Goal: Task Accomplishment & Management: Manage account settings

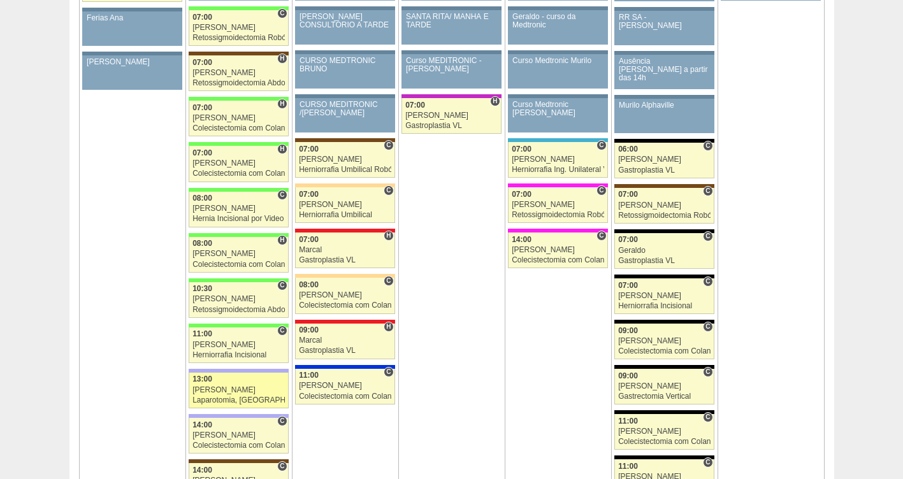
scroll to position [1494, 0]
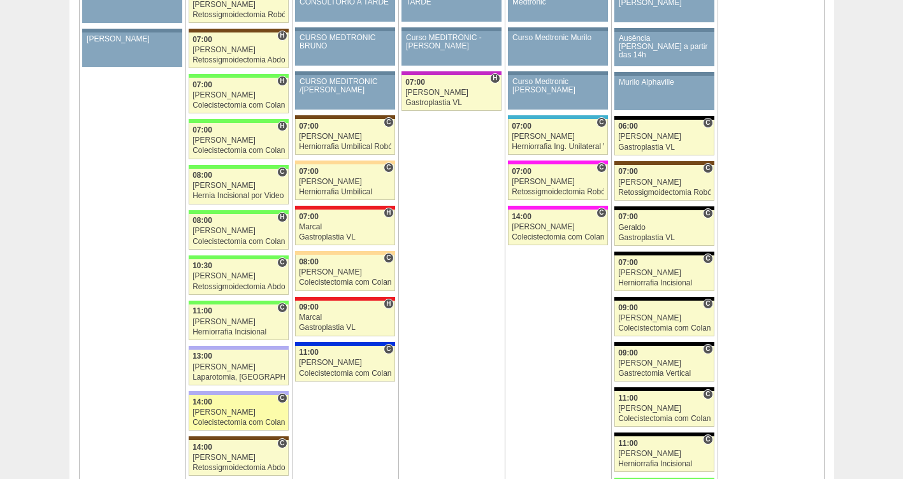
click at [225, 421] on div "Colecistectomia com Colangiografia VL" at bounding box center [238, 423] width 92 height 8
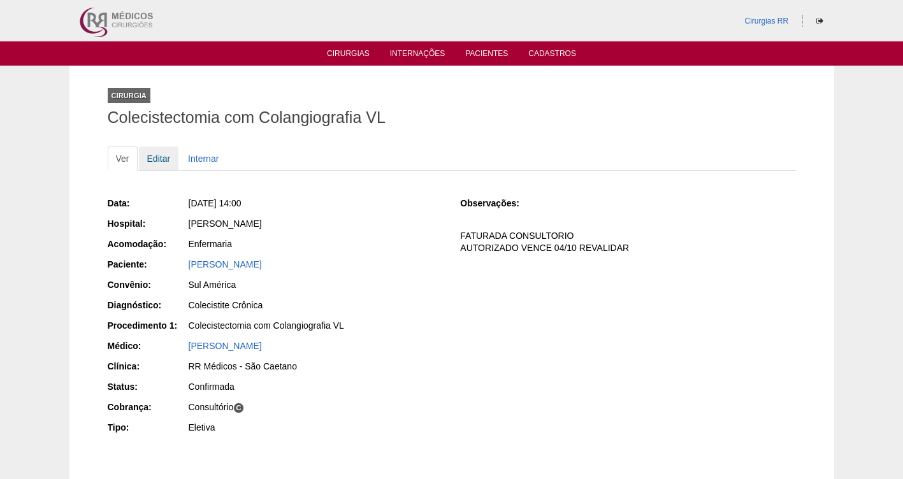
click at [166, 155] on link "Editar" at bounding box center [159, 159] width 40 height 24
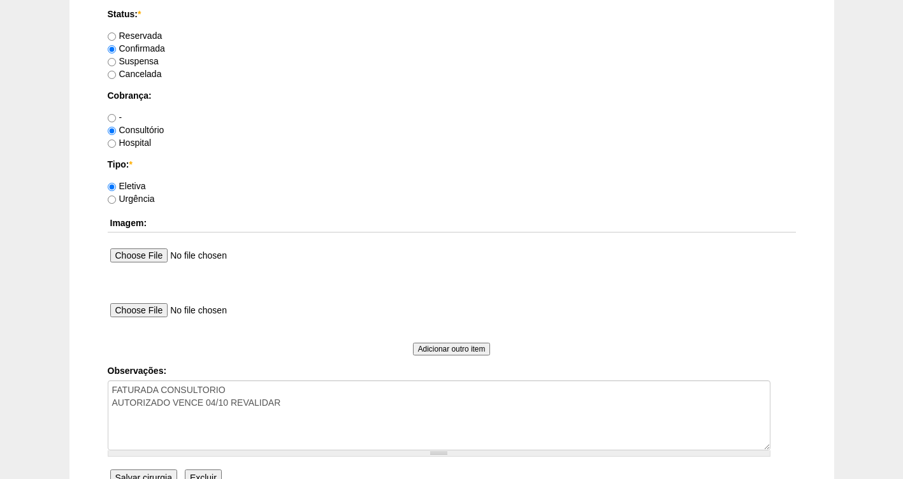
scroll to position [1035, 0]
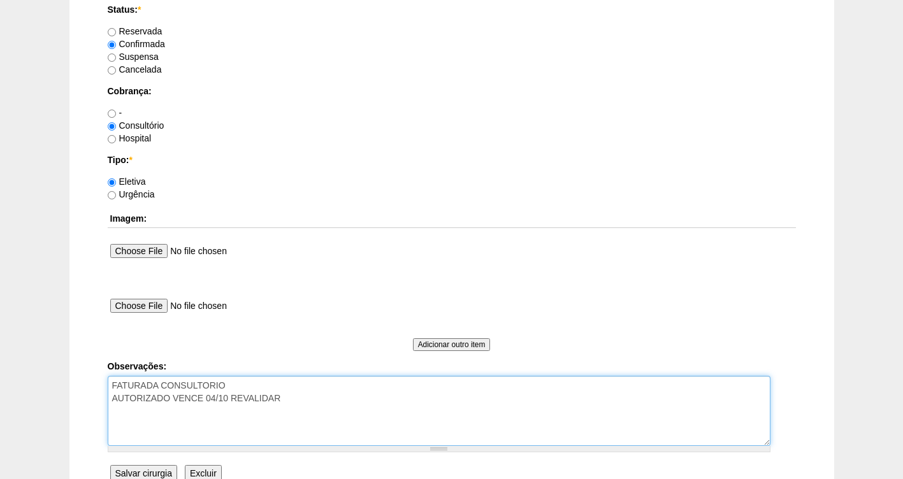
click at [304, 409] on textarea "FATURADA CONSULTORIO AUTORIZADO VENCE 04/10 REVALIDAR" at bounding box center [439, 411] width 663 height 70
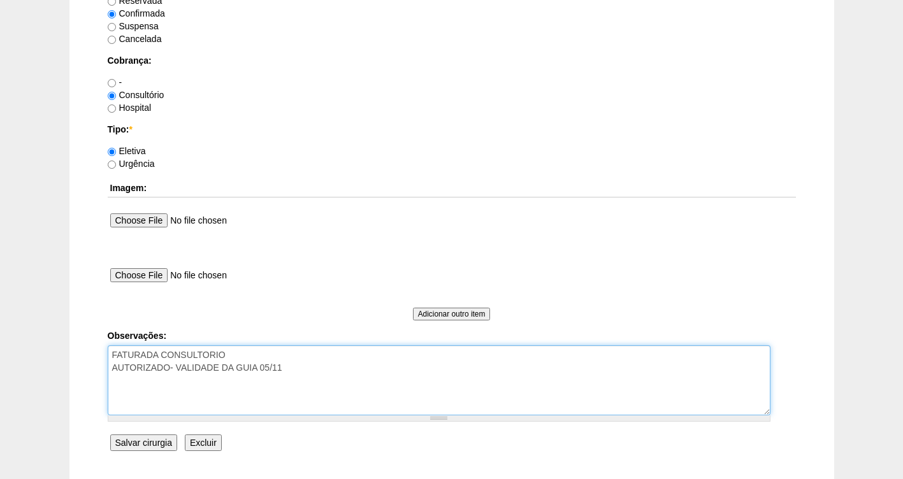
scroll to position [1163, 0]
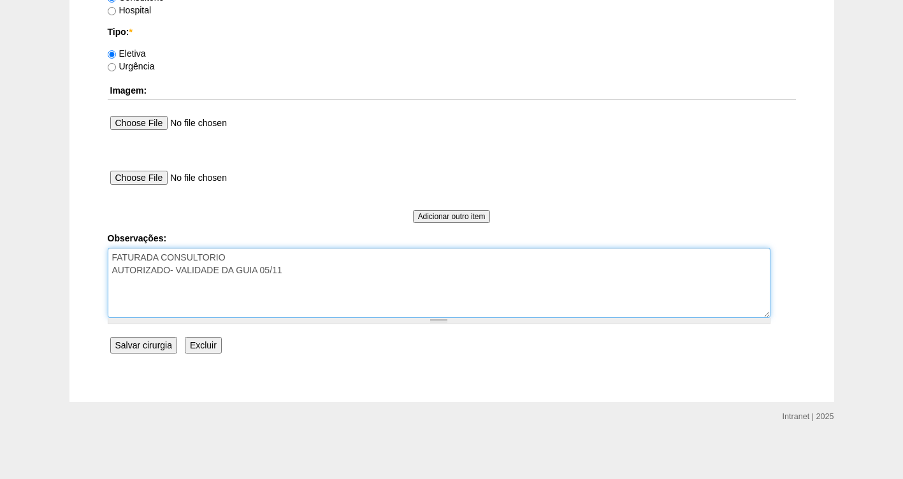
type textarea "FATURADA CONSULTORIO AUTORIZADO- VALIDADE DA GUIA 05/11"
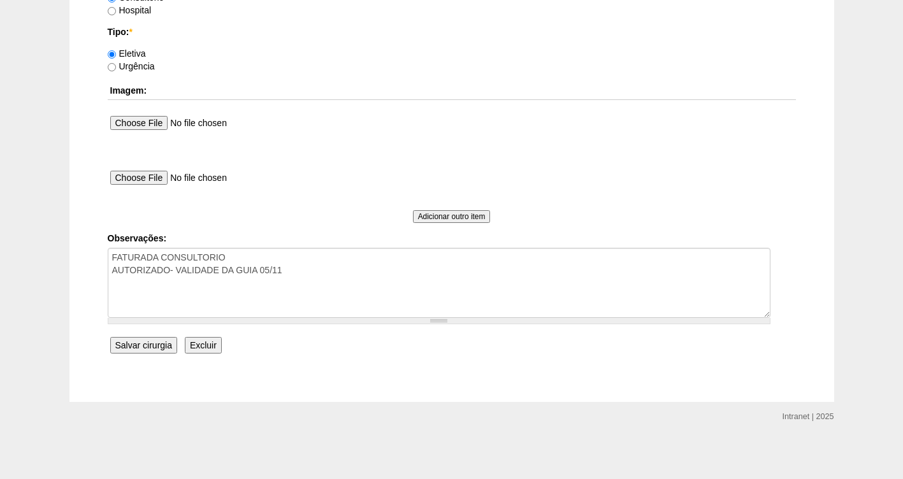
click at [137, 347] on input "Salvar cirurgia" at bounding box center [143, 345] width 67 height 17
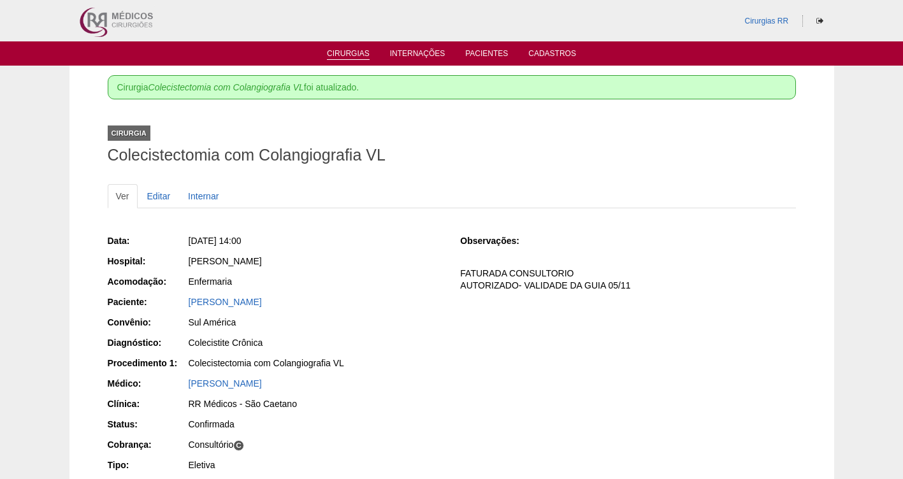
click at [346, 52] on link "Cirurgias" at bounding box center [348, 54] width 43 height 11
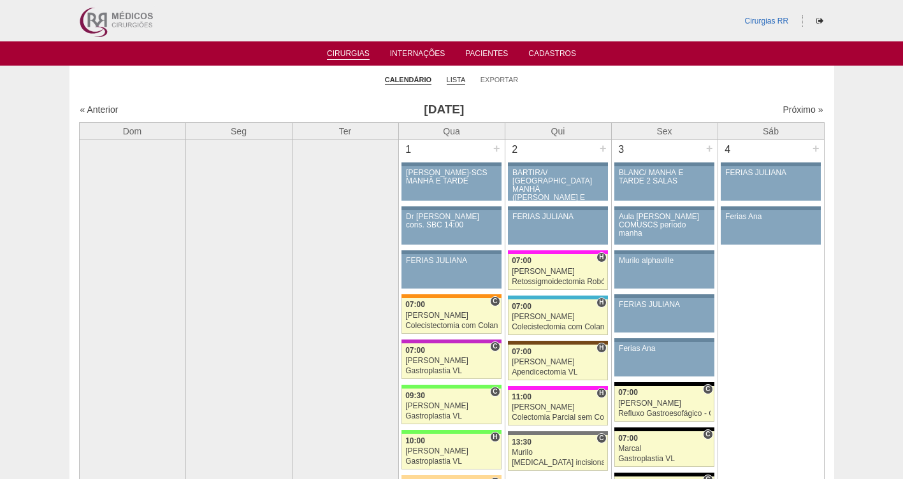
click at [452, 78] on link "Lista" at bounding box center [456, 80] width 19 height 10
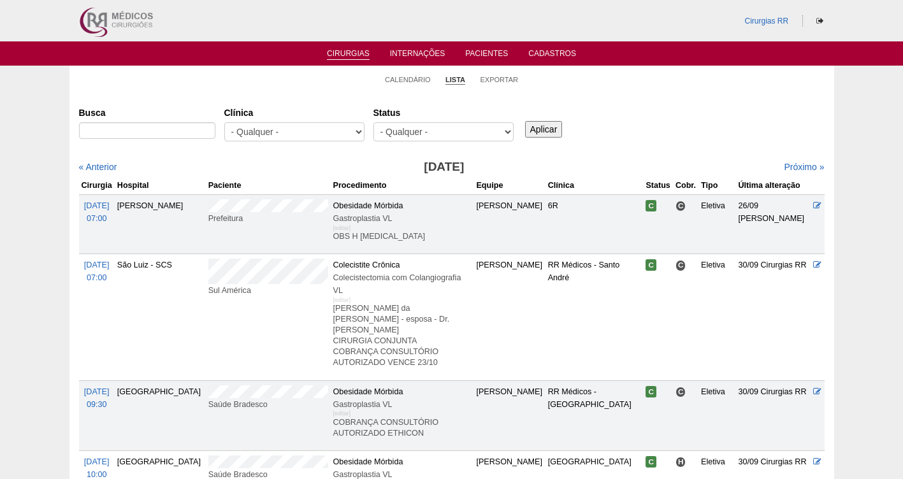
select select "resr"
click at [373, 122] on select "- Qualquer - Reservada Confirmada Suspensa Cancelada" at bounding box center [443, 131] width 140 height 19
click at [540, 133] on input "Aplicar" at bounding box center [544, 129] width 38 height 17
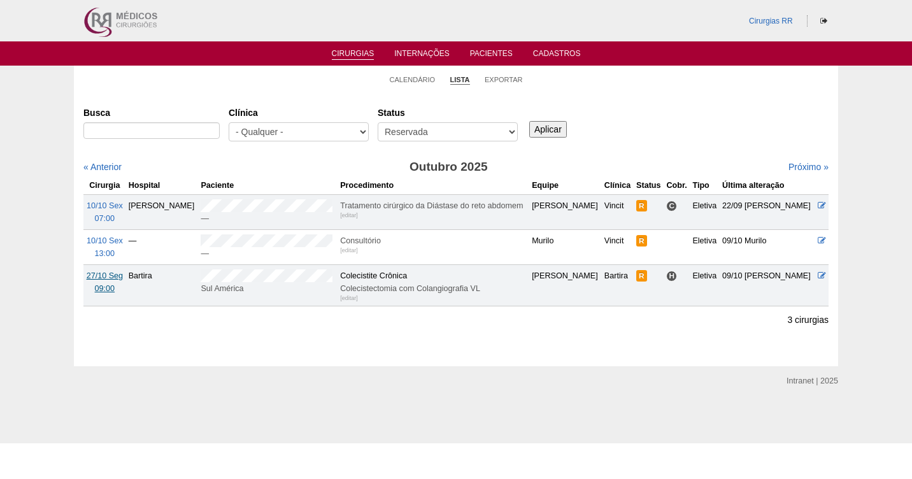
click at [101, 277] on span "27/10 Seg" at bounding box center [105, 275] width 36 height 9
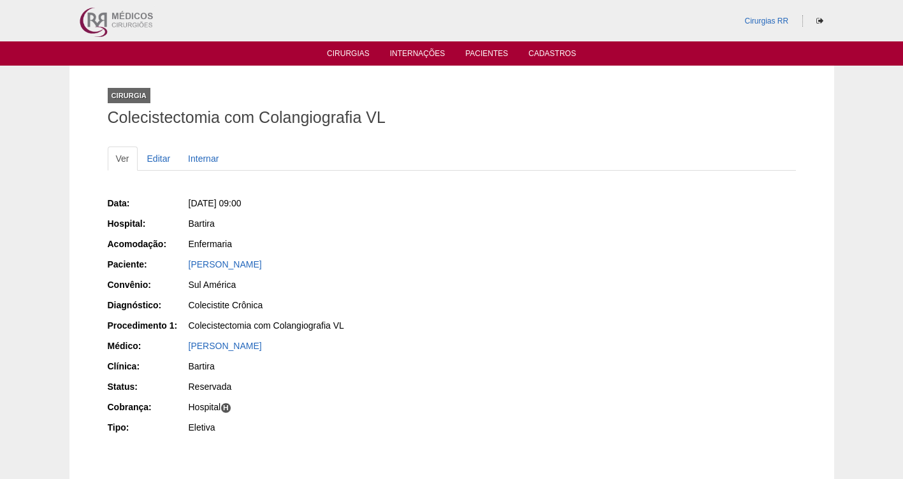
drag, startPoint x: 342, startPoint y: 260, endPoint x: 182, endPoint y: 269, distance: 160.8
click at [182, 269] on div "Paciente: [PERSON_NAME]" at bounding box center [275, 266] width 335 height 16
copy div "Paciente: [PERSON_NAME]"
click at [356, 256] on div "Data: [DATE] 09:00 Hospital: [GEOGRAPHIC_DATA] Acomodação: Enfermaria Paciente:…" at bounding box center [275, 316] width 335 height 249
drag, startPoint x: 326, startPoint y: 268, endPoint x: 162, endPoint y: 268, distance: 163.8
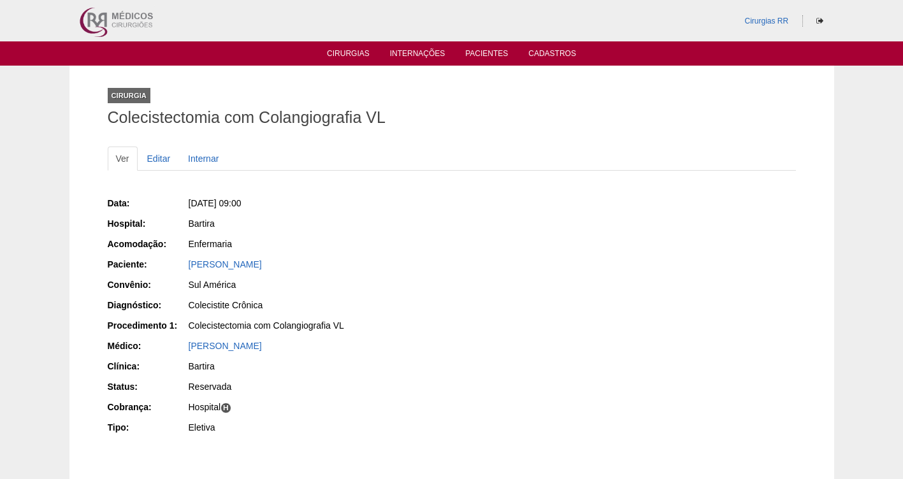
click at [162, 268] on div "Paciente: SHEYLA DOS SANTOS" at bounding box center [275, 266] width 335 height 16
copy div "Paciente: SHEYLA DOS SANTOS"
drag, startPoint x: 315, startPoint y: 200, endPoint x: 207, endPoint y: 205, distance: 107.8
click at [207, 205] on div "Seg, [DATE] 09:00" at bounding box center [316, 203] width 254 height 13
copy span "27/10/2025 - 09:00"
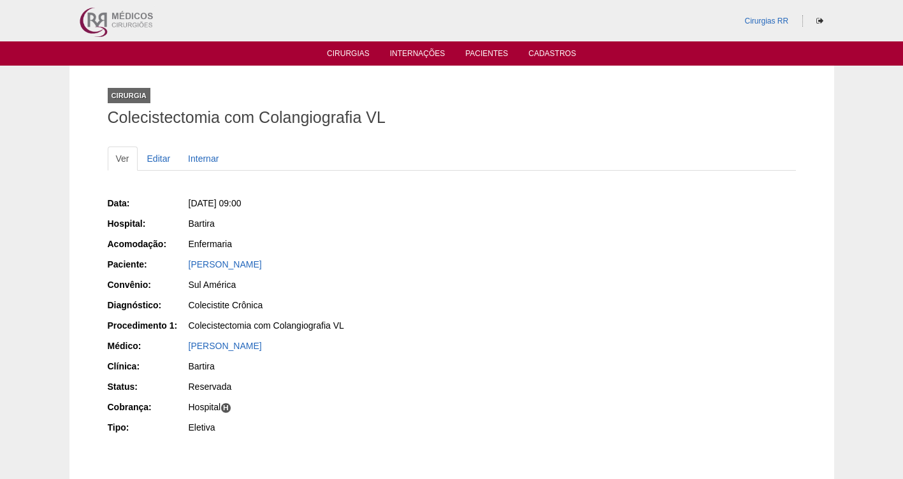
drag, startPoint x: 311, startPoint y: 266, endPoint x: 185, endPoint y: 261, distance: 125.6
click at [185, 261] on div "Paciente: SHEYLA DOS SANTOS" at bounding box center [275, 266] width 335 height 16
copy div "Paciente: SHEYLA DOS SANTOS"
click at [217, 264] on link "[PERSON_NAME] DOS [PERSON_NAME]" at bounding box center [225, 264] width 73 height 10
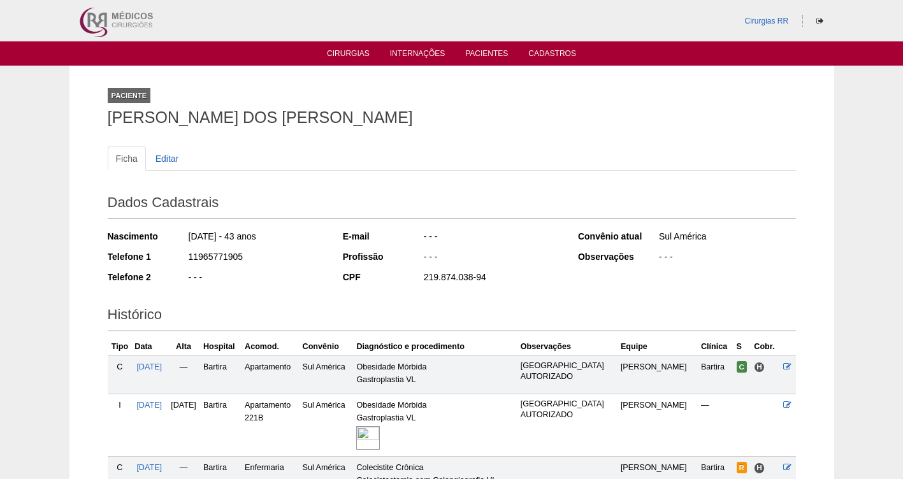
drag, startPoint x: 191, startPoint y: 257, endPoint x: 184, endPoint y: 255, distance: 7.5
click at [184, 255] on div "Telefone 1 11965771905" at bounding box center [217, 258] width 218 height 16
copy div "11965771905"
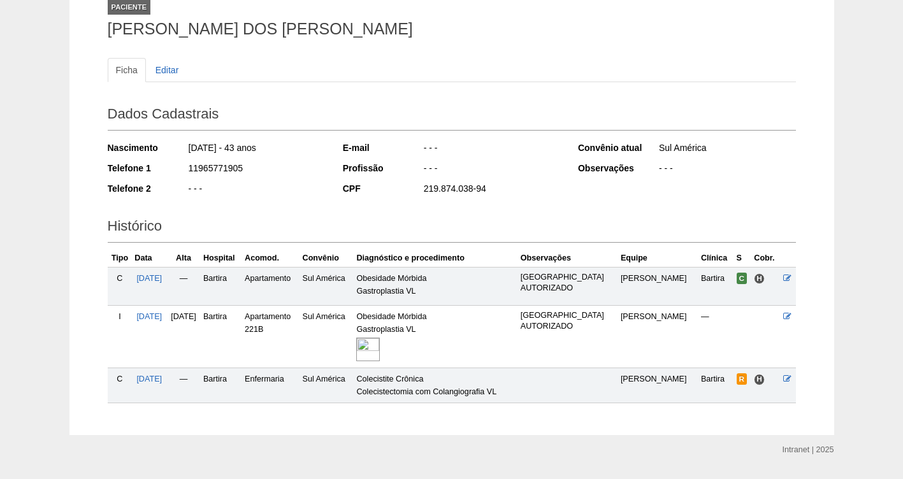
scroll to position [122, 0]
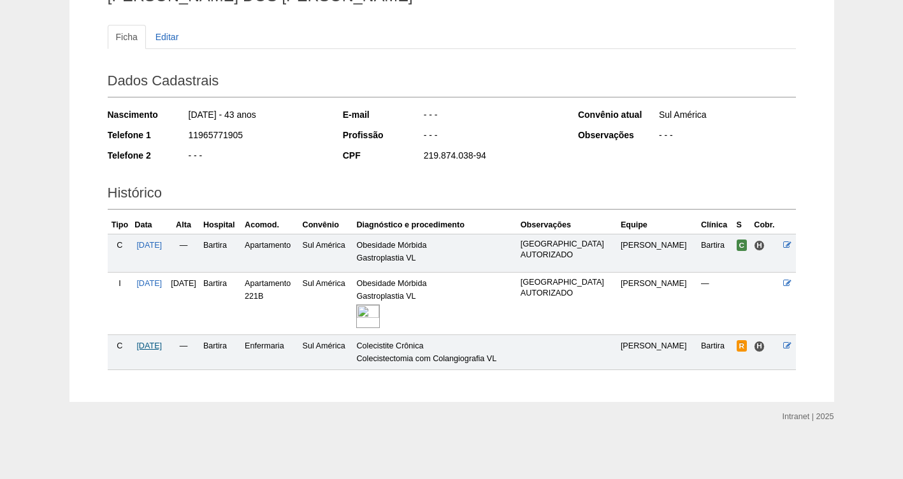
click at [161, 349] on span "27/10/2025" at bounding box center [148, 346] width 25 height 9
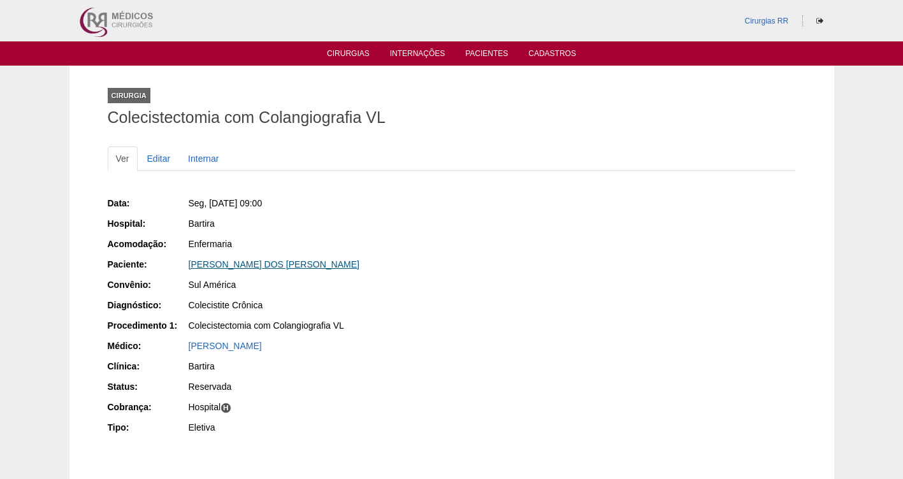
click at [231, 267] on link "[PERSON_NAME] DOS [PERSON_NAME]" at bounding box center [274, 264] width 171 height 10
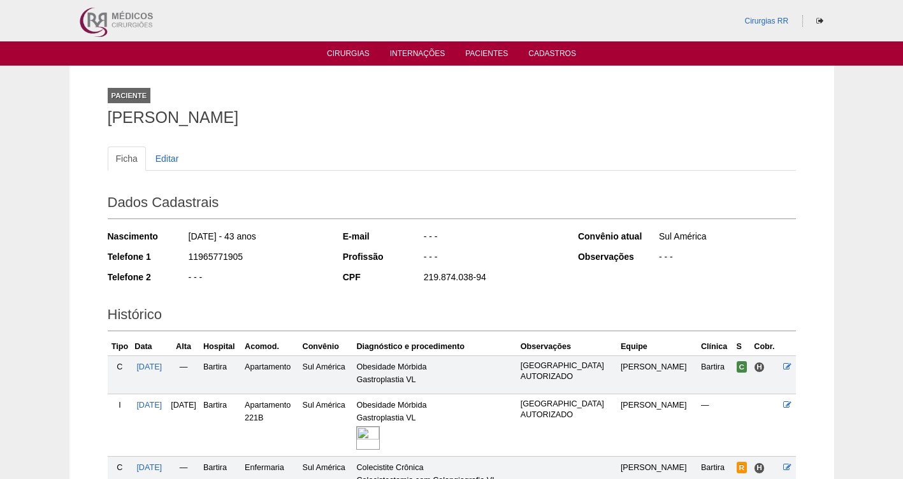
scroll to position [122, 0]
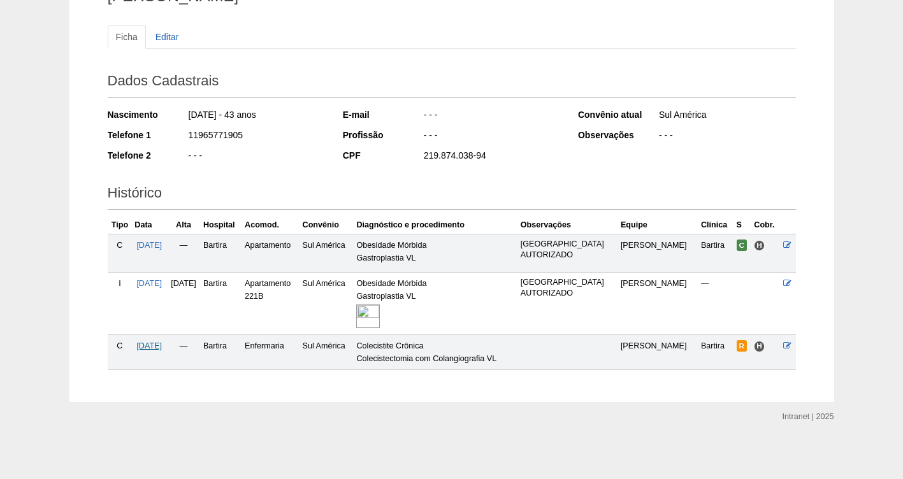
click at [162, 343] on span "27/10/2025" at bounding box center [148, 346] width 25 height 9
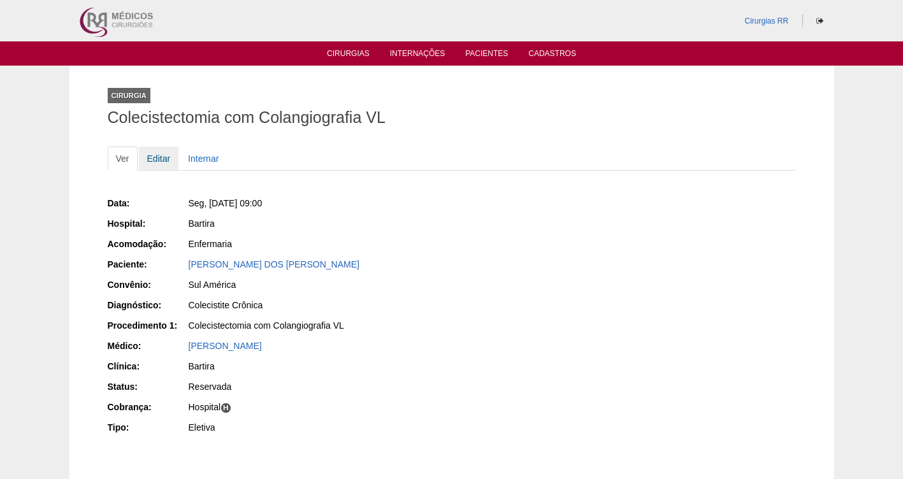
click at [161, 158] on link "Editar" at bounding box center [159, 159] width 40 height 24
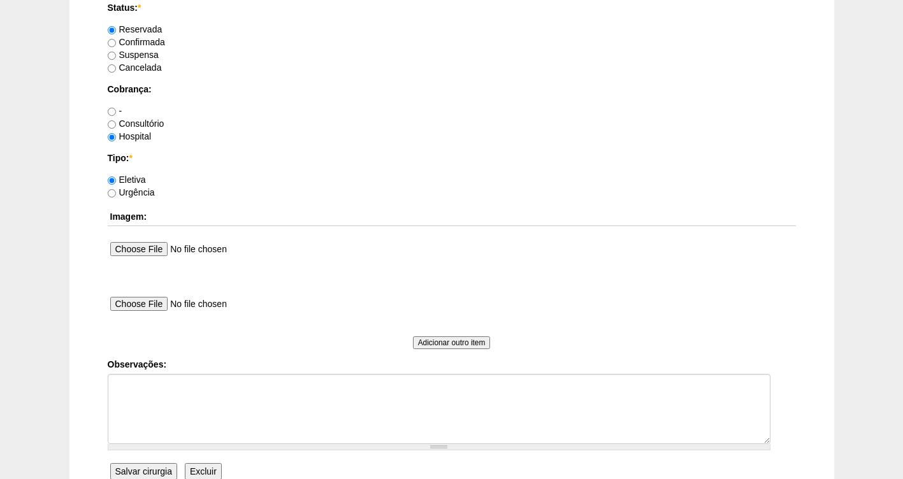
scroll to position [1035, 0]
click at [131, 42] on label "Confirmada" at bounding box center [136, 43] width 57 height 10
click at [116, 42] on input "Confirmada" at bounding box center [112, 44] width 8 height 8
radio input "true"
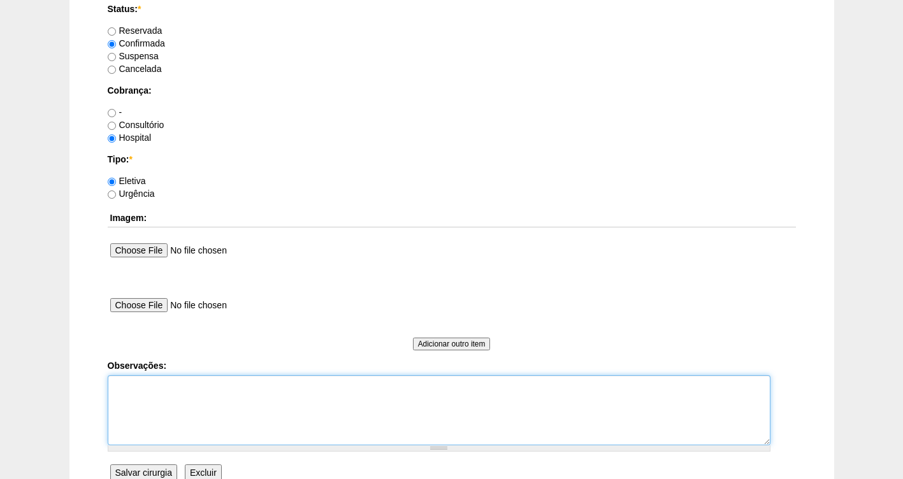
click at [132, 403] on textarea "Observações:" at bounding box center [439, 410] width 663 height 70
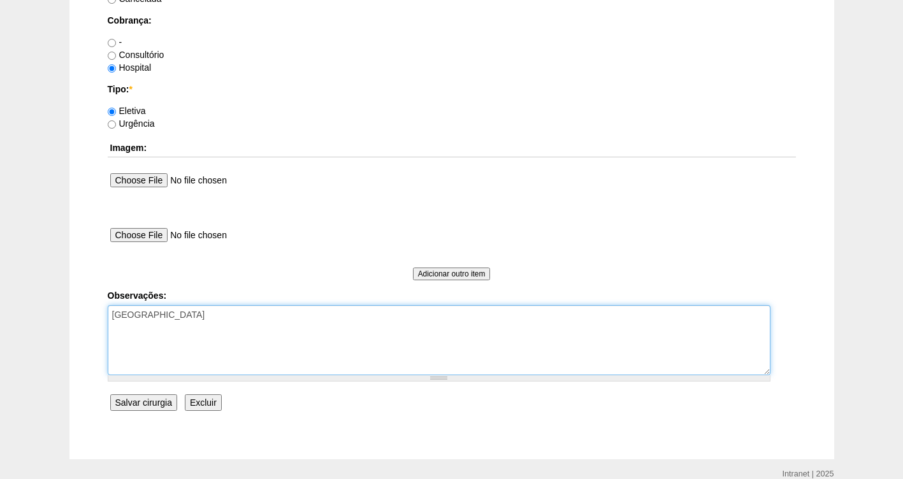
scroll to position [1163, 0]
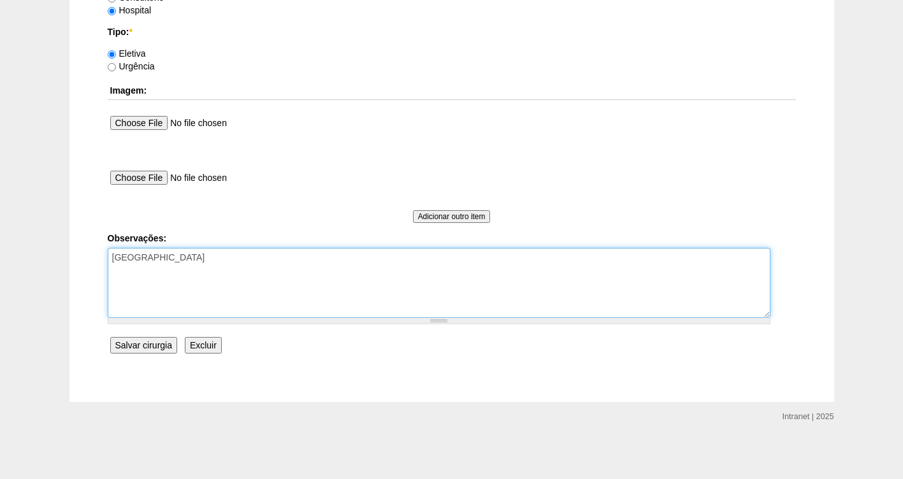
type textarea "[GEOGRAPHIC_DATA]"
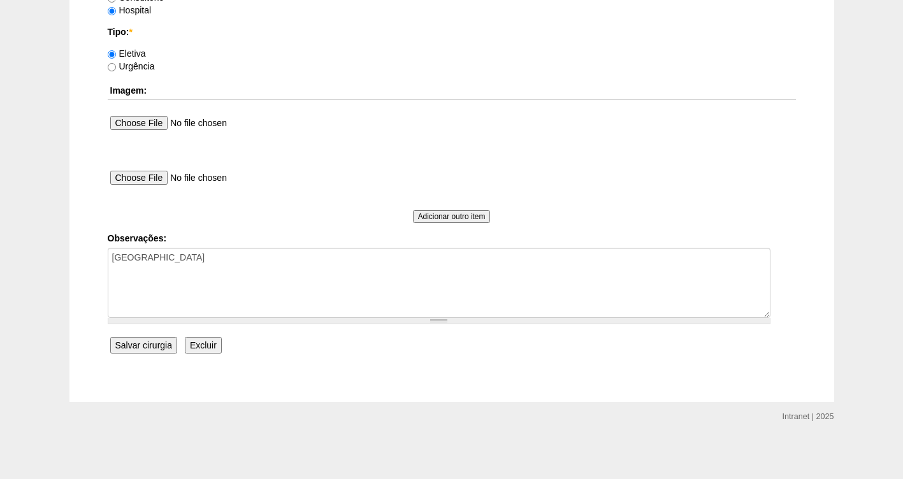
click at [132, 347] on input "Salvar cirurgia" at bounding box center [143, 345] width 67 height 17
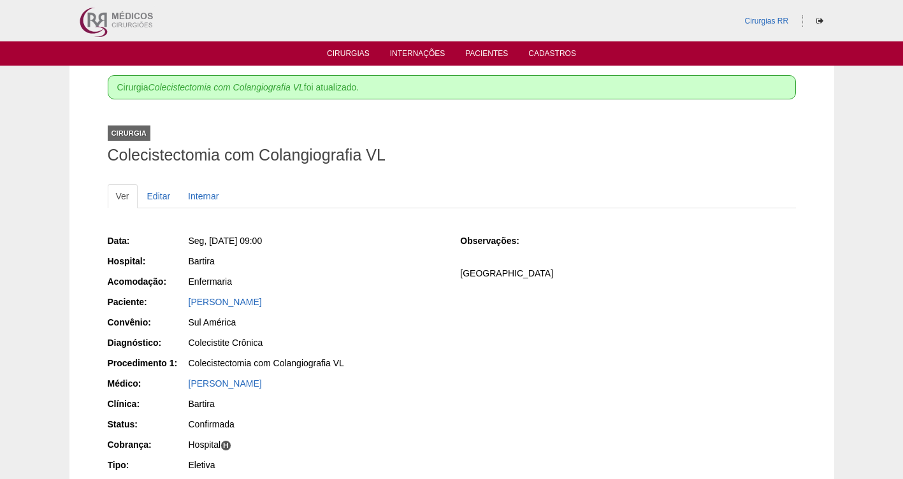
click at [219, 307] on div "[PERSON_NAME]" at bounding box center [316, 302] width 254 height 13
click at [219, 301] on link "[PERSON_NAME]" at bounding box center [225, 302] width 73 height 10
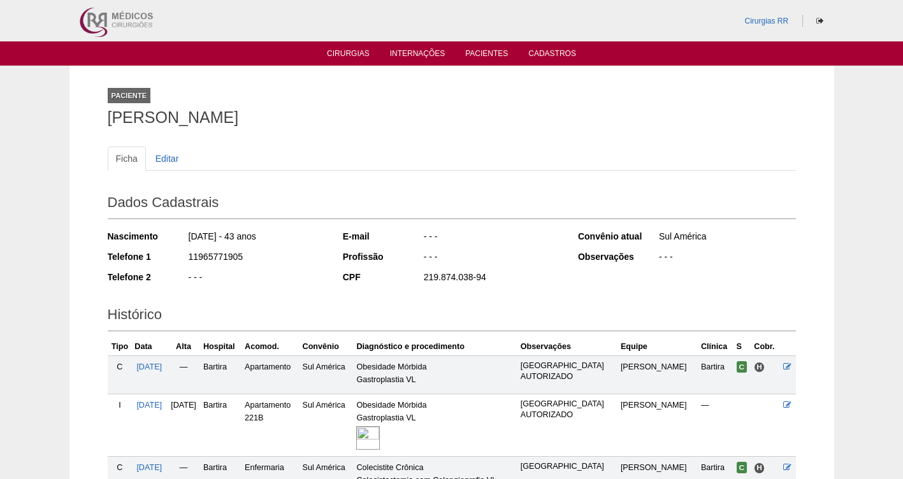
drag, startPoint x: 234, startPoint y: 235, endPoint x: 166, endPoint y: 233, distance: 67.6
click at [166, 233] on div "Nascimento [DATE] - 43 anos" at bounding box center [217, 238] width 218 height 16
copy div "[DATE]"
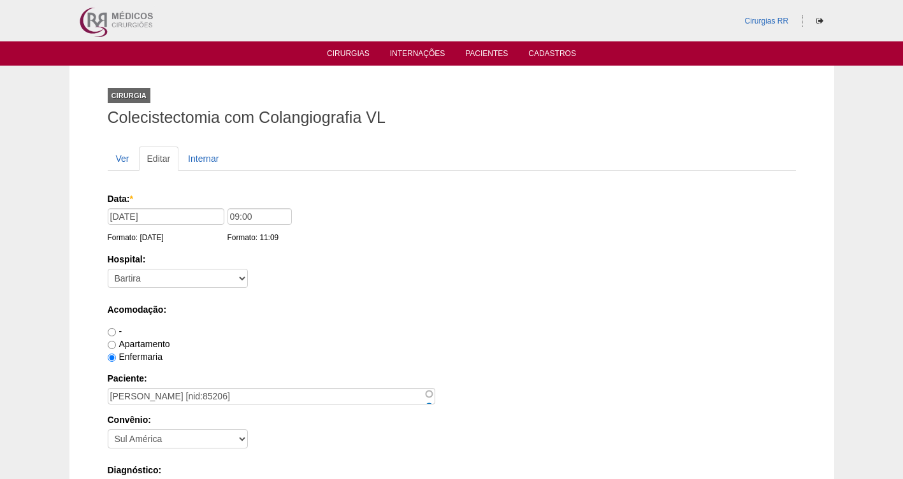
scroll to position [1163, 0]
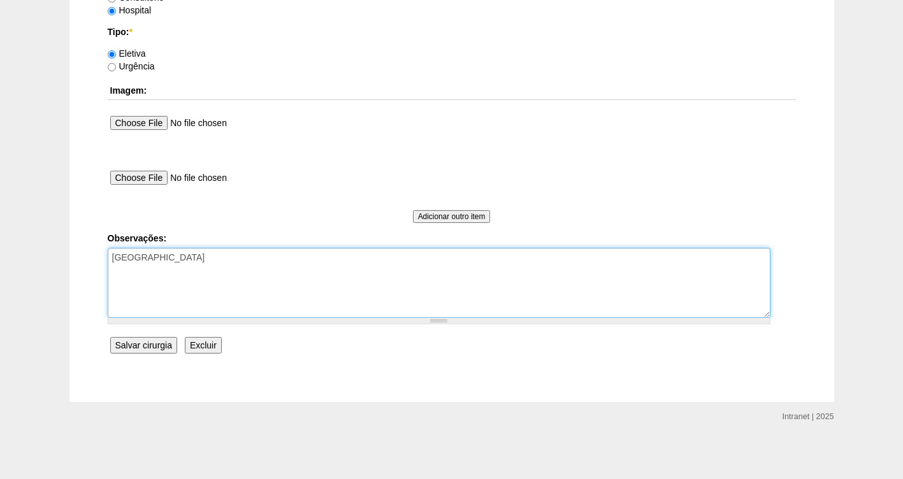
click at [245, 266] on textarea "[GEOGRAPHIC_DATA]" at bounding box center [439, 283] width 663 height 70
type textarea "FATURADA HOSPITAL AVISO 87414"
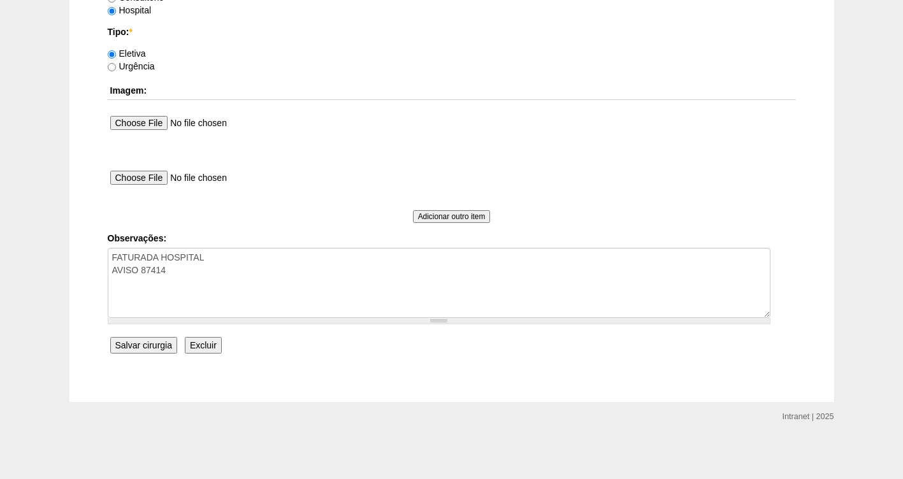
click at [129, 350] on input "Salvar cirurgia" at bounding box center [143, 345] width 67 height 17
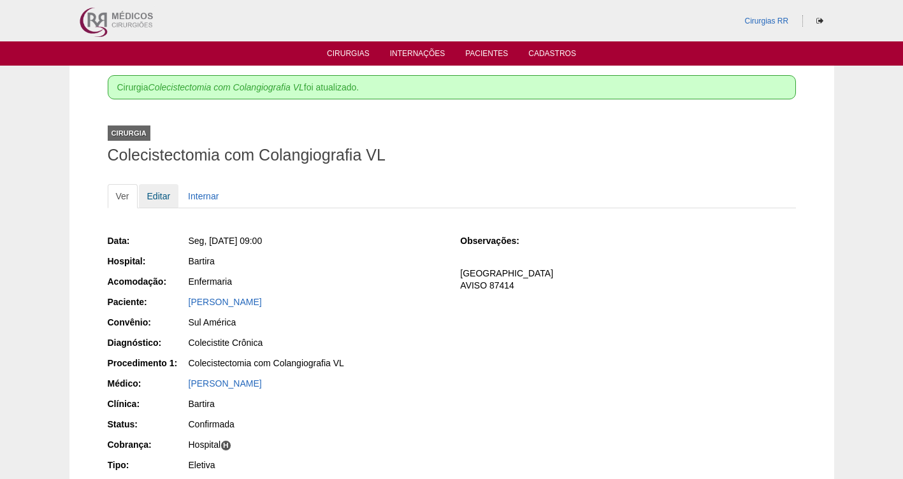
click at [157, 199] on link "Editar" at bounding box center [159, 196] width 40 height 24
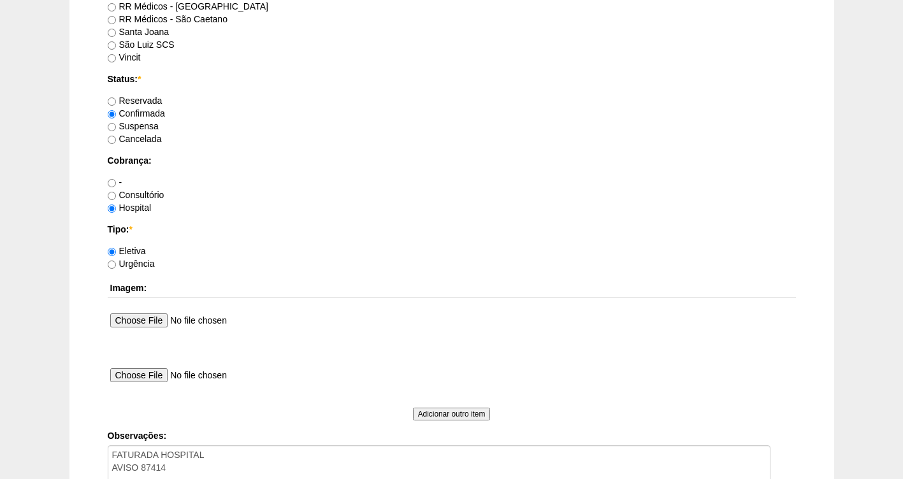
scroll to position [1163, 0]
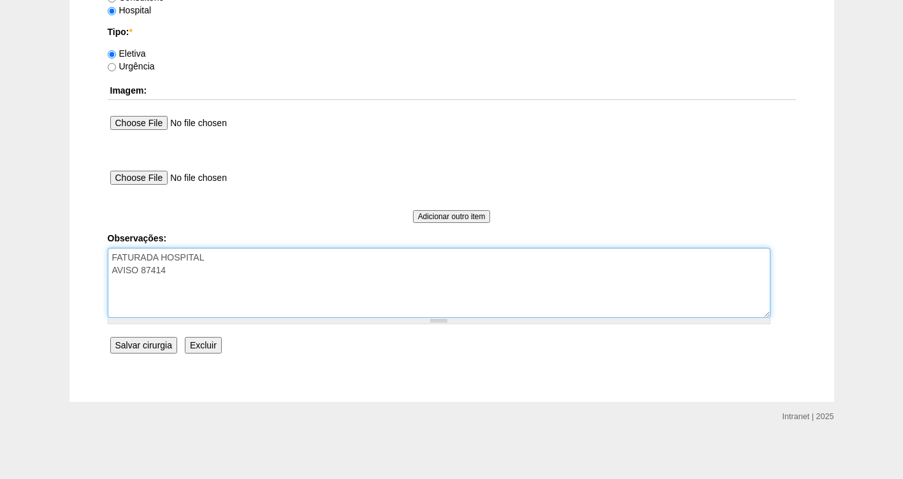
drag, startPoint x: 161, startPoint y: 270, endPoint x: 55, endPoint y: 273, distance: 105.2
type textarea "[GEOGRAPHIC_DATA]"
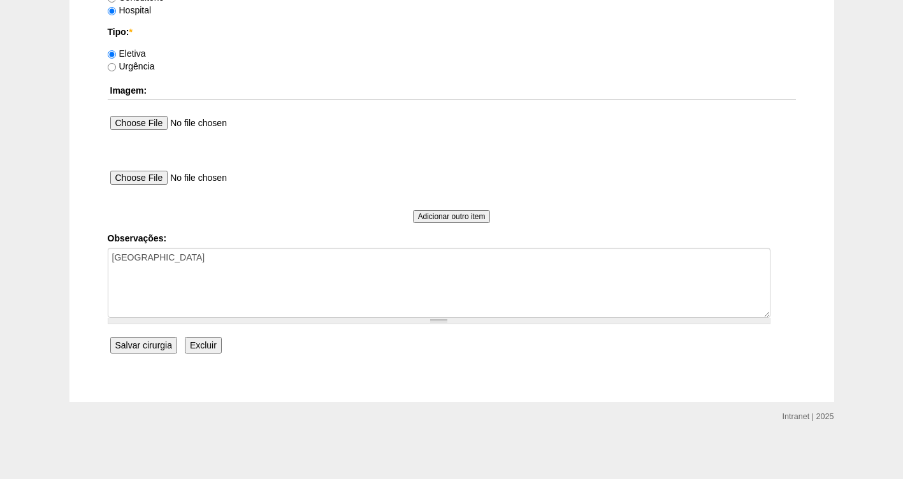
click at [147, 347] on input "Salvar cirurgia" at bounding box center [143, 345] width 67 height 17
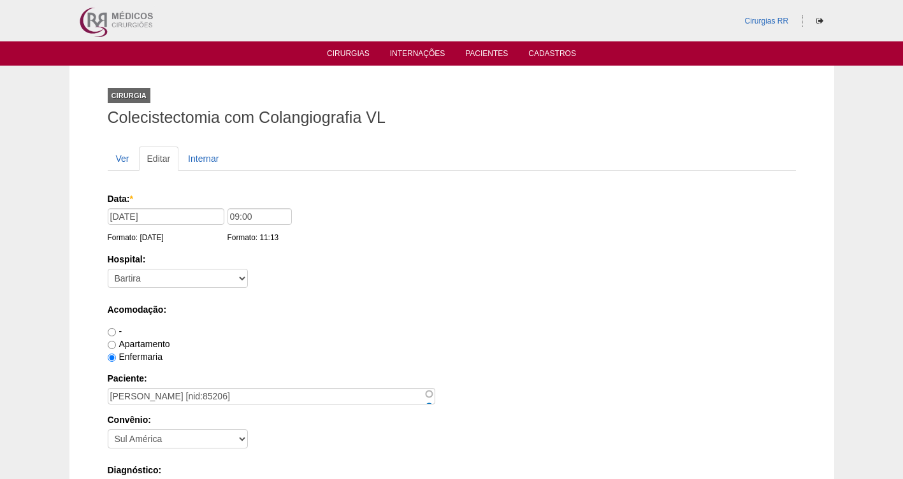
scroll to position [1163, 0]
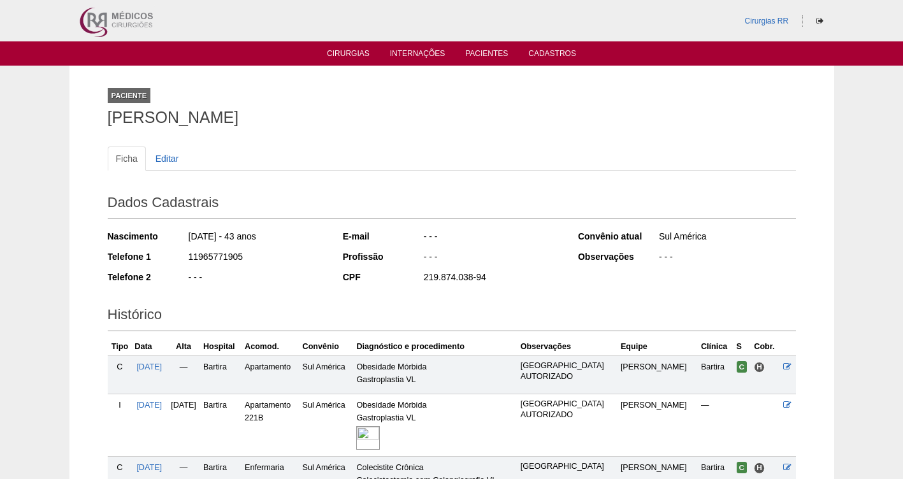
scroll to position [122, 0]
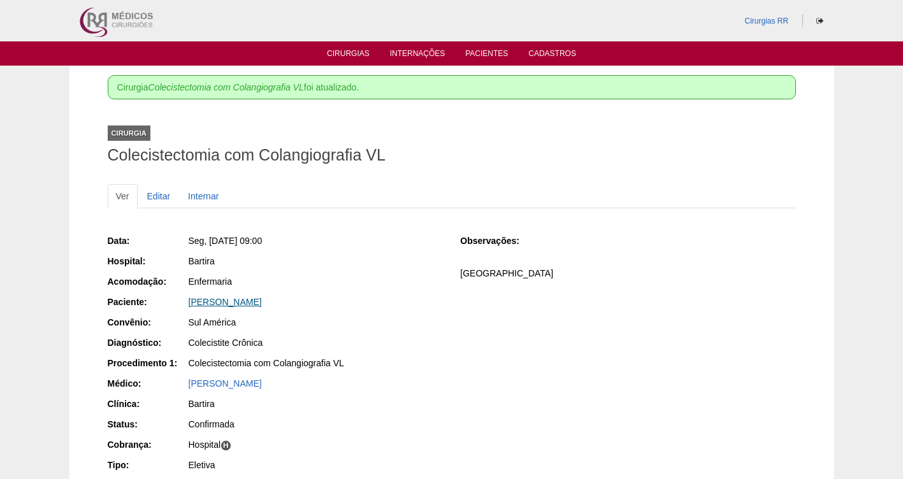
click at [227, 306] on link "[PERSON_NAME]" at bounding box center [225, 302] width 73 height 10
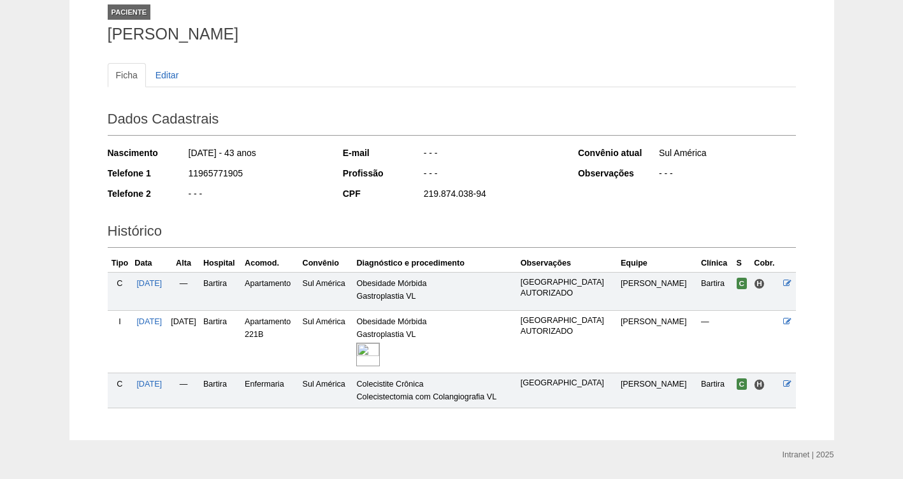
scroll to position [87, 0]
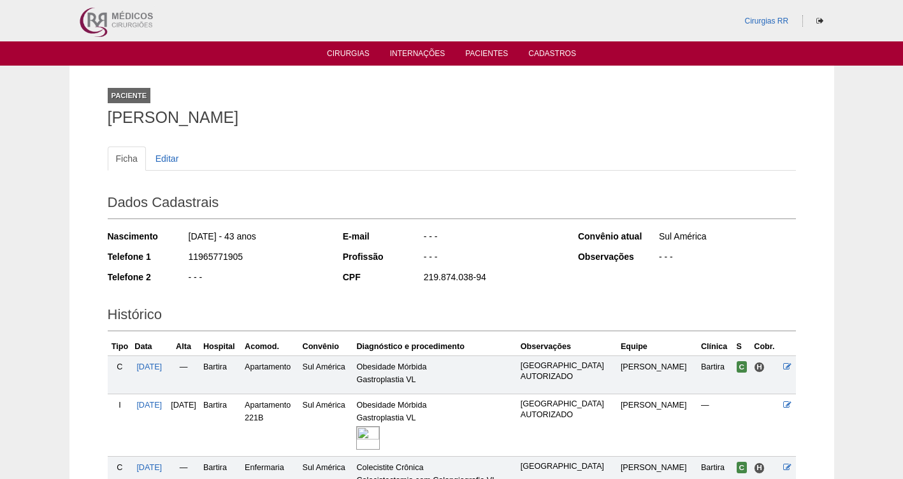
scroll to position [122, 0]
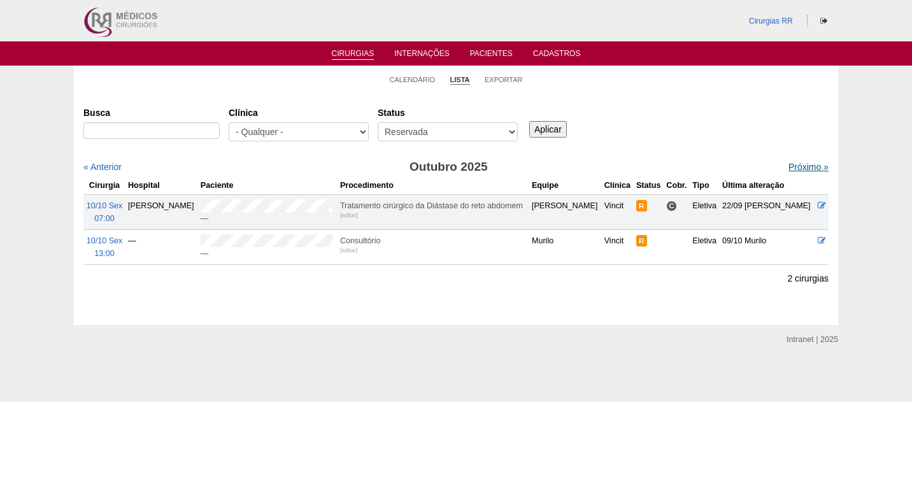
click at [789, 166] on link "Próximo »" at bounding box center [809, 167] width 40 height 10
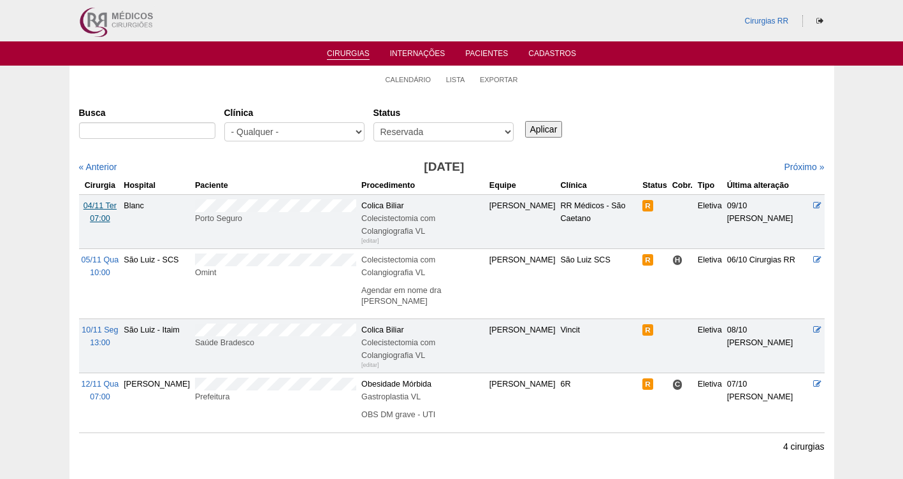
click at [97, 206] on span "04/11 Ter" at bounding box center [99, 205] width 33 height 9
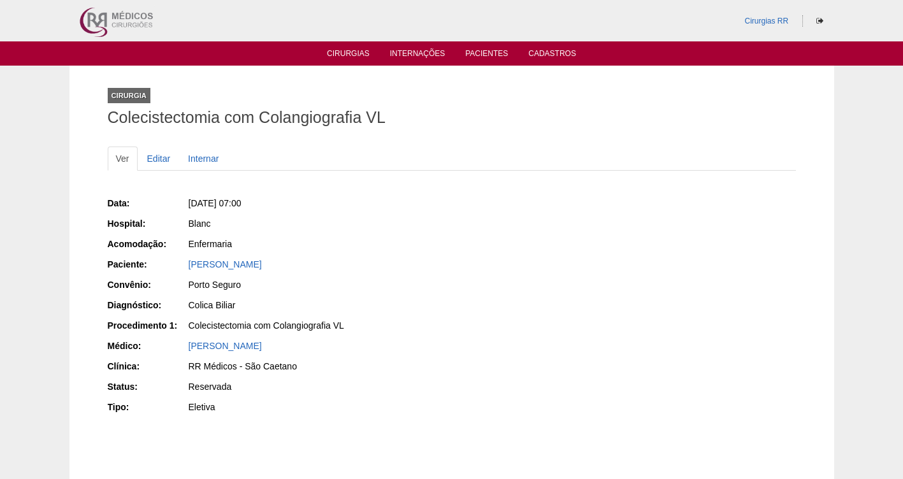
drag, startPoint x: 276, startPoint y: 263, endPoint x: 185, endPoint y: 262, distance: 91.1
click at [185, 262] on div "Paciente: ANA CRISTINA CARREIRA" at bounding box center [275, 266] width 335 height 16
copy div "Paciente: ANA CRISTINA CARREIRA"
click at [159, 155] on link "Editar" at bounding box center [159, 159] width 40 height 24
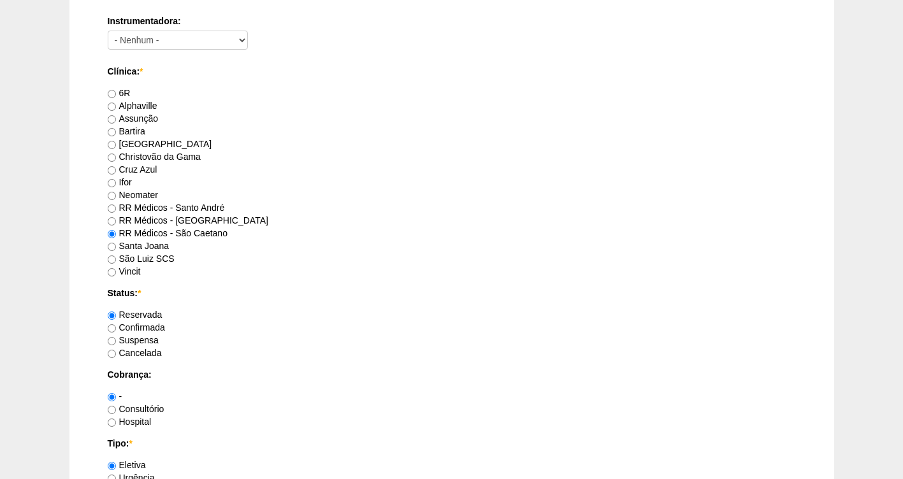
scroll to position [719, 0]
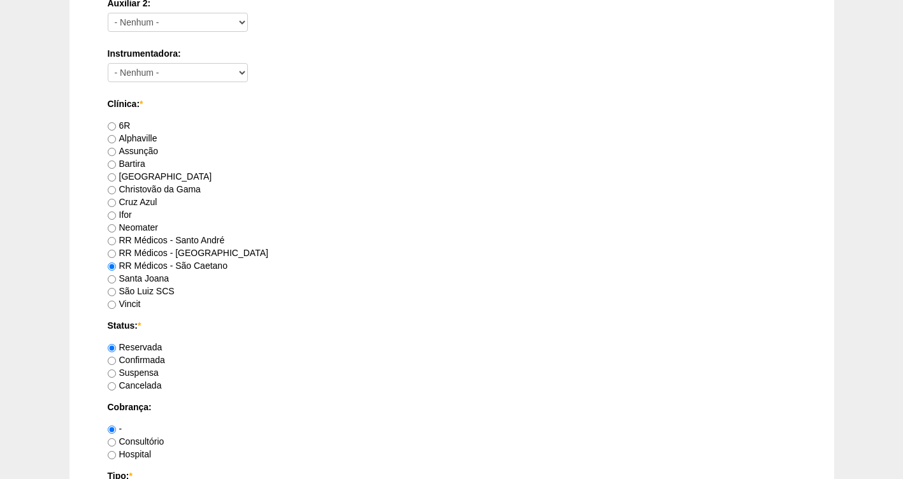
click at [140, 359] on label "Confirmada" at bounding box center [136, 360] width 57 height 10
click at [116, 359] on input "Confirmada" at bounding box center [112, 361] width 8 height 8
radio input "true"
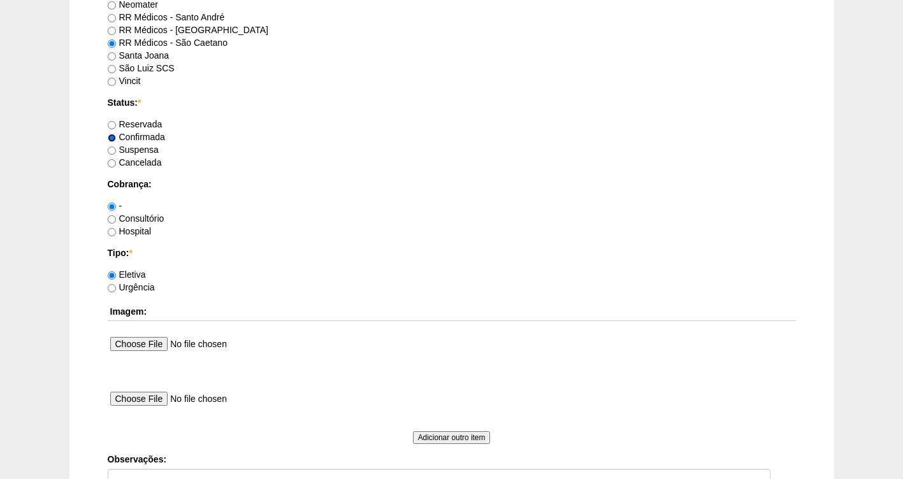
scroll to position [1163, 0]
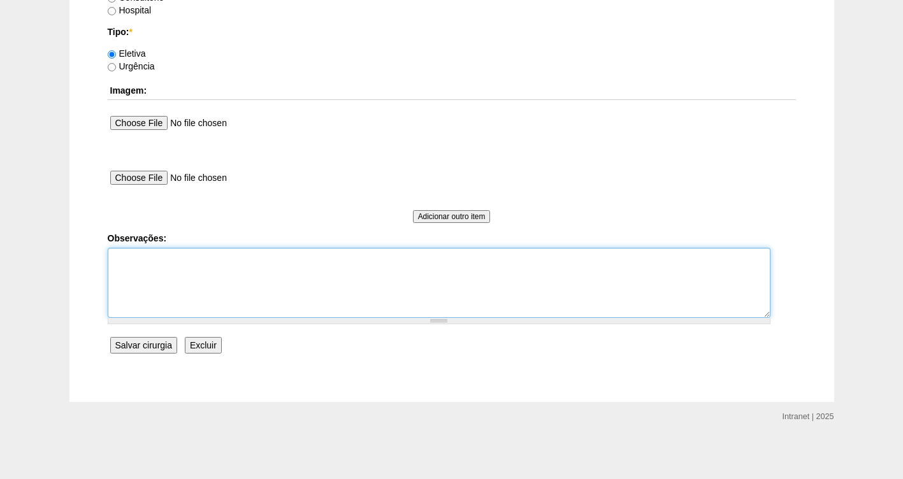
click at [133, 278] on textarea "Observações:" at bounding box center [439, 283] width 663 height 70
type textarea "f"
type textarea "FATURADA CONSULTORIO"
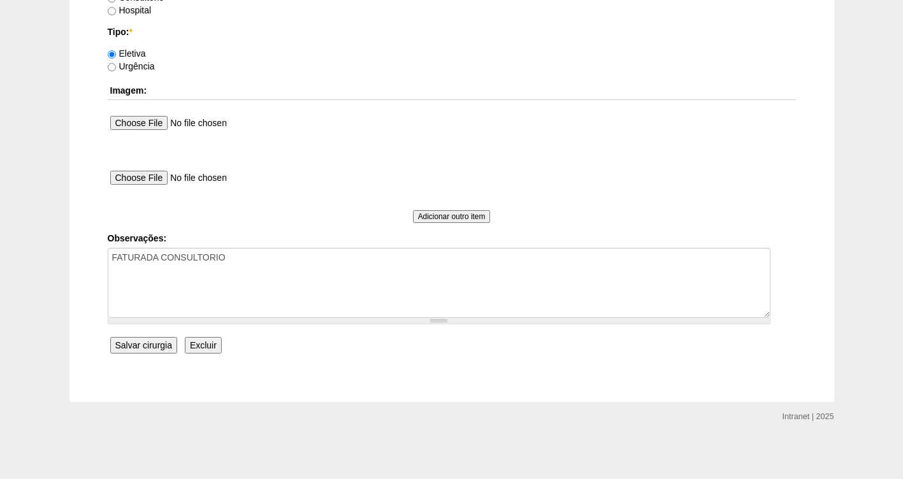
click at [140, 345] on input "Salvar cirurgia" at bounding box center [143, 345] width 67 height 17
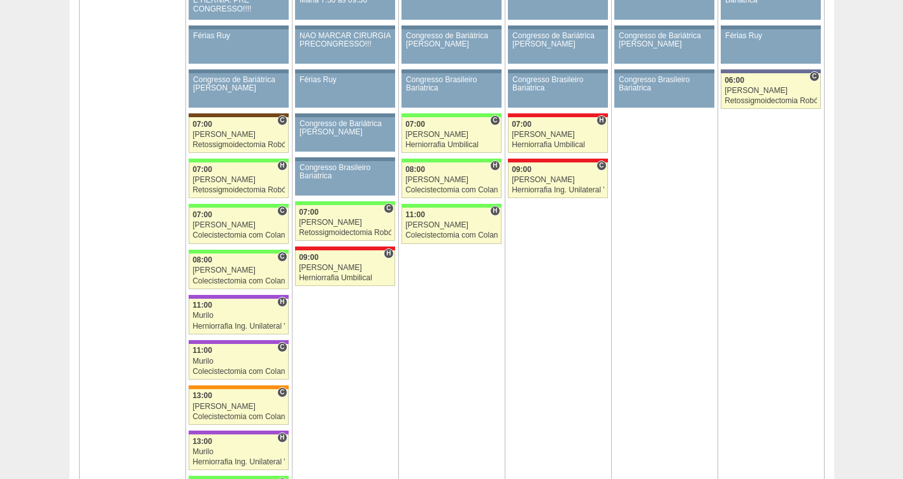
scroll to position [2130, 0]
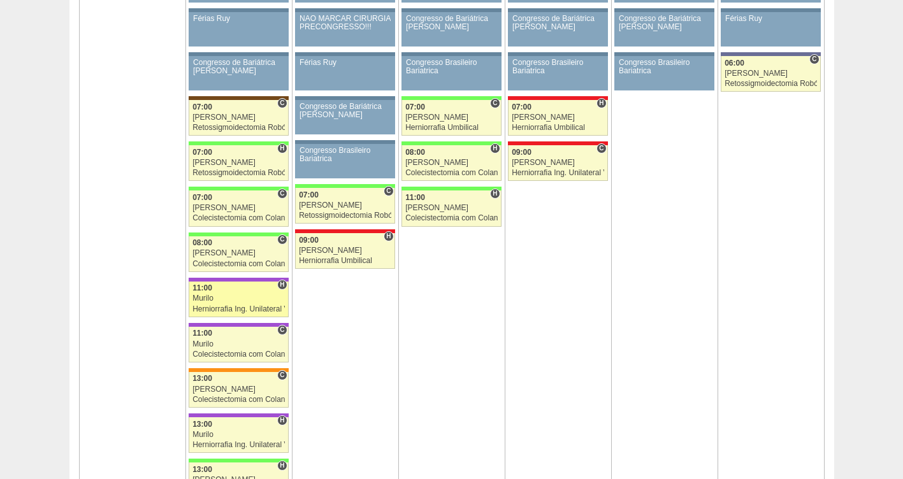
click at [244, 296] on div "Murilo" at bounding box center [238, 298] width 92 height 8
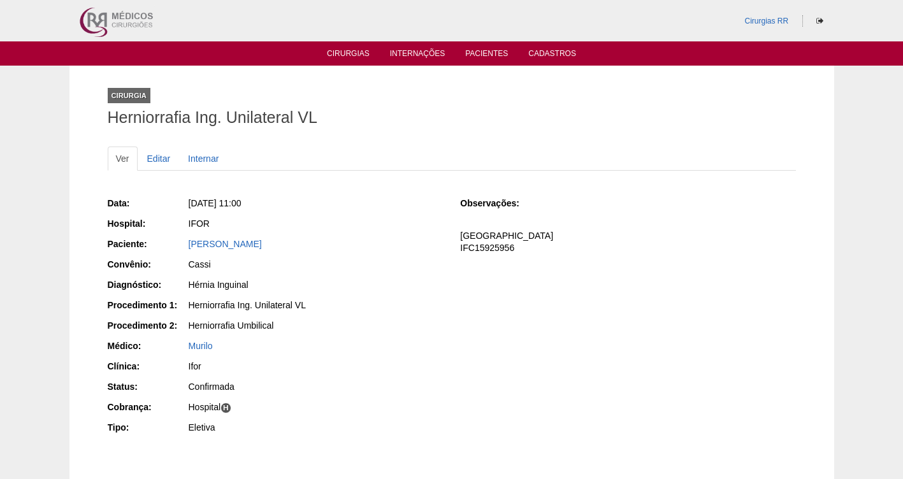
drag, startPoint x: 214, startPoint y: 244, endPoint x: 184, endPoint y: 243, distance: 30.0
click at [184, 243] on div "Paciente: [PERSON_NAME]" at bounding box center [275, 246] width 335 height 16
copy div "Paciente: Anivaldo Ferreira"
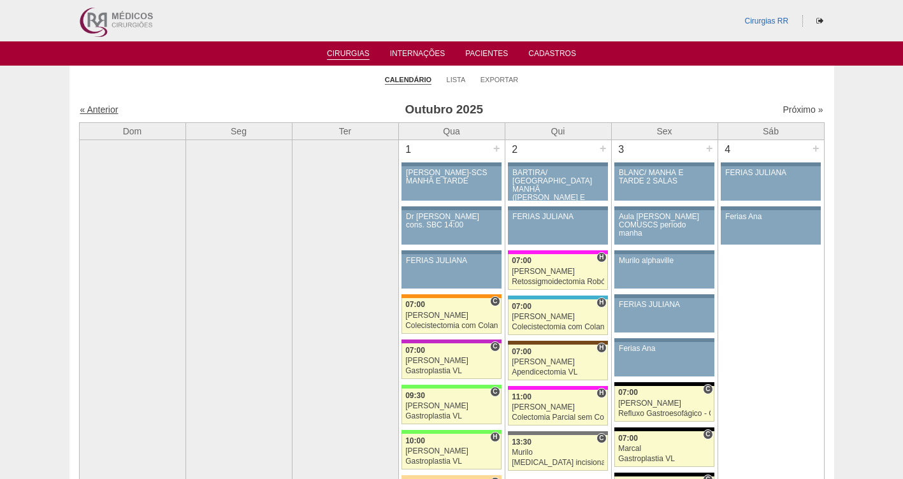
click at [102, 106] on link "« Anterior" at bounding box center [99, 109] width 38 height 10
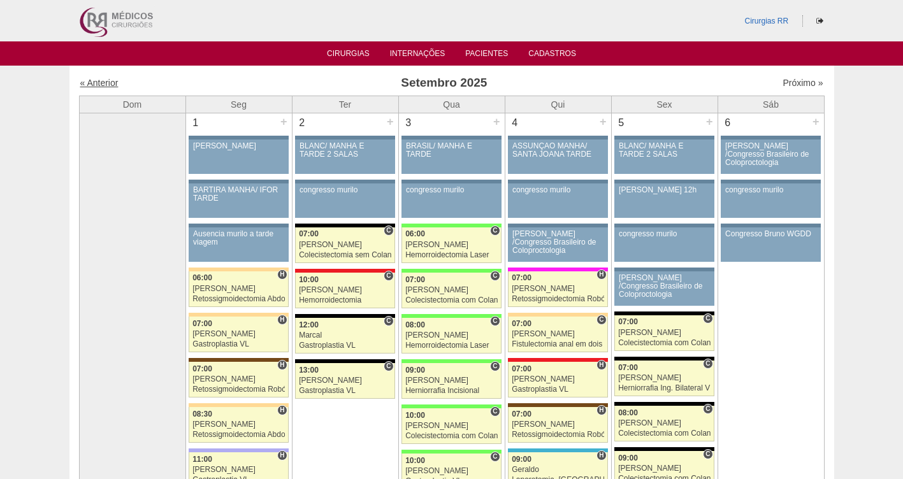
click at [104, 80] on link "« Anterior" at bounding box center [99, 83] width 38 height 10
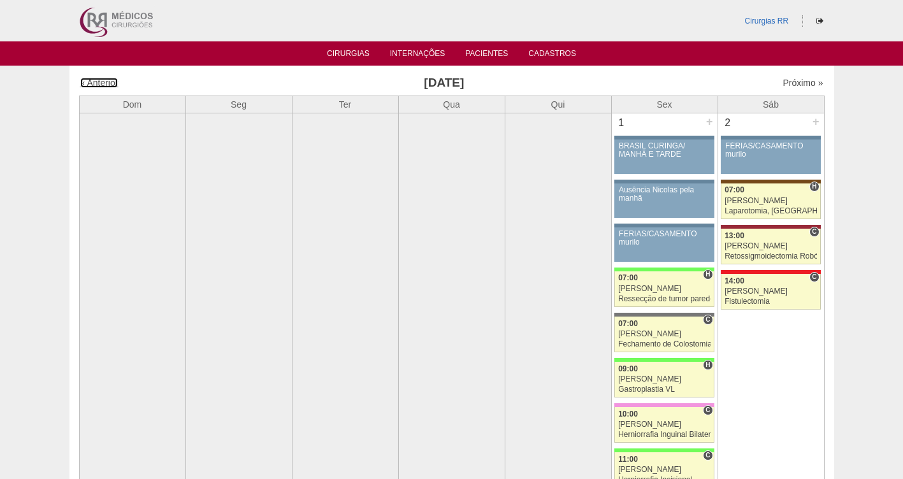
click at [104, 82] on link "« Anterior" at bounding box center [99, 83] width 38 height 10
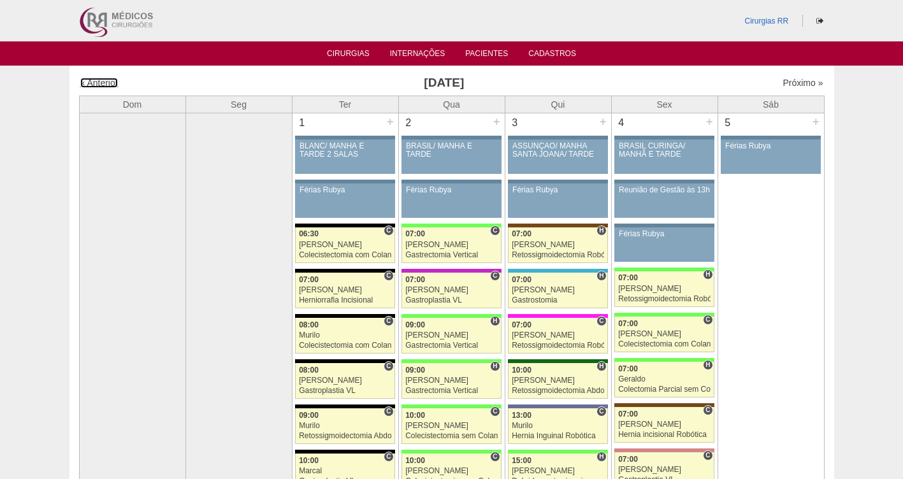
click at [104, 82] on link "« Anterior" at bounding box center [99, 83] width 38 height 10
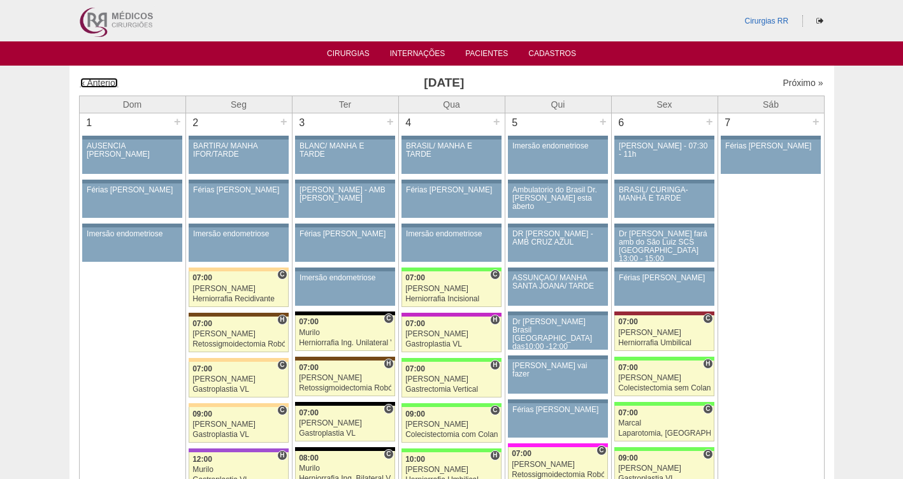
click at [104, 82] on link "« Anterior" at bounding box center [99, 83] width 38 height 10
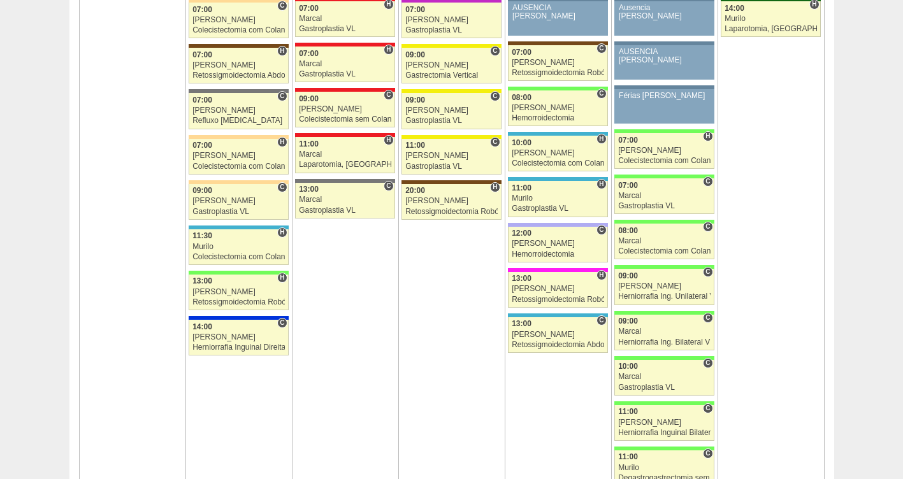
scroll to position [1087, 0]
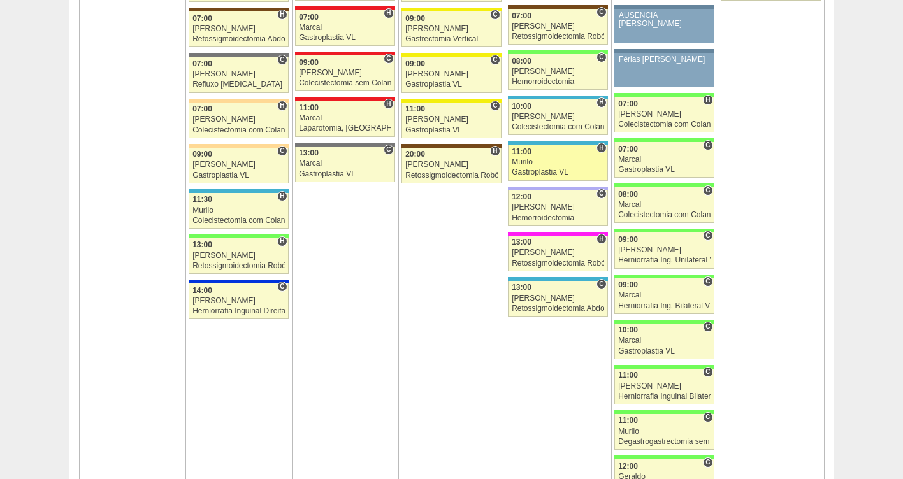
click at [523, 162] on div "Murilo" at bounding box center [558, 162] width 92 height 8
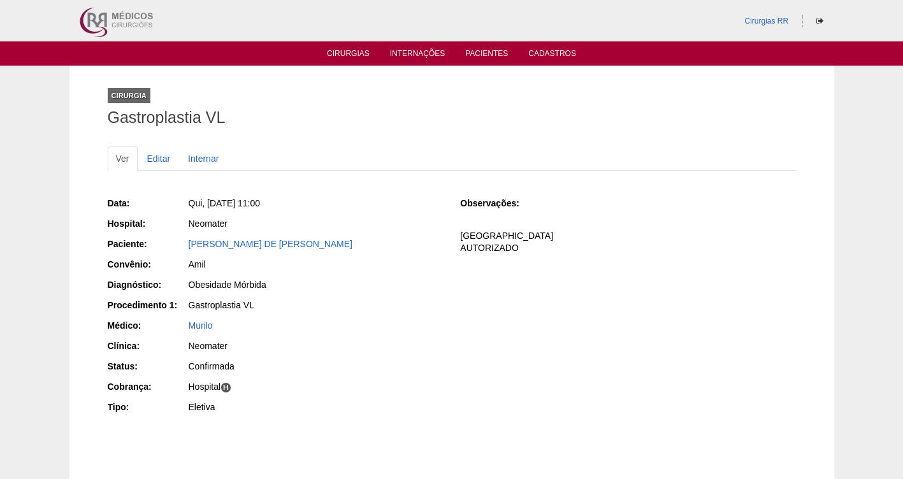
drag, startPoint x: 259, startPoint y: 202, endPoint x: 204, endPoint y: 206, distance: 55.6
click at [204, 206] on div "Qui, [DATE] 11:00" at bounding box center [316, 203] width 254 height 13
copy span "[DATE] 11:00"
click at [336, 55] on link "Cirurgias" at bounding box center [348, 54] width 43 height 11
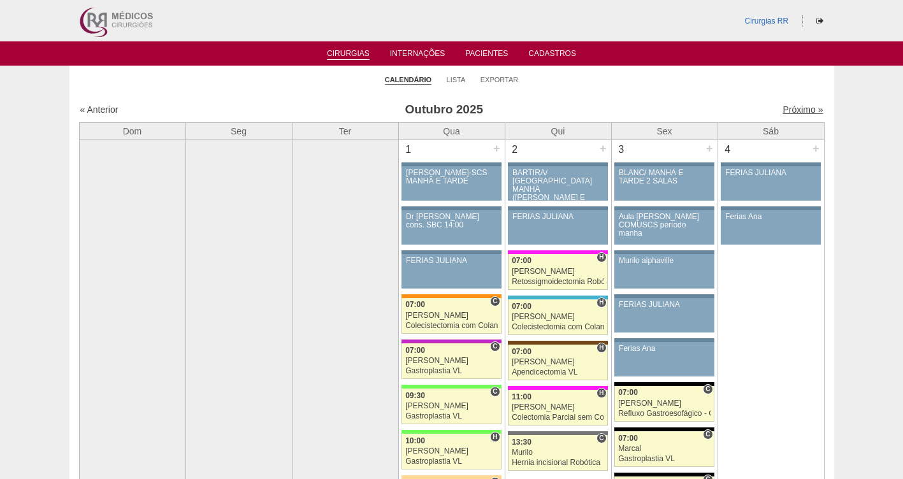
click at [798, 110] on link "Próximo »" at bounding box center [802, 109] width 40 height 10
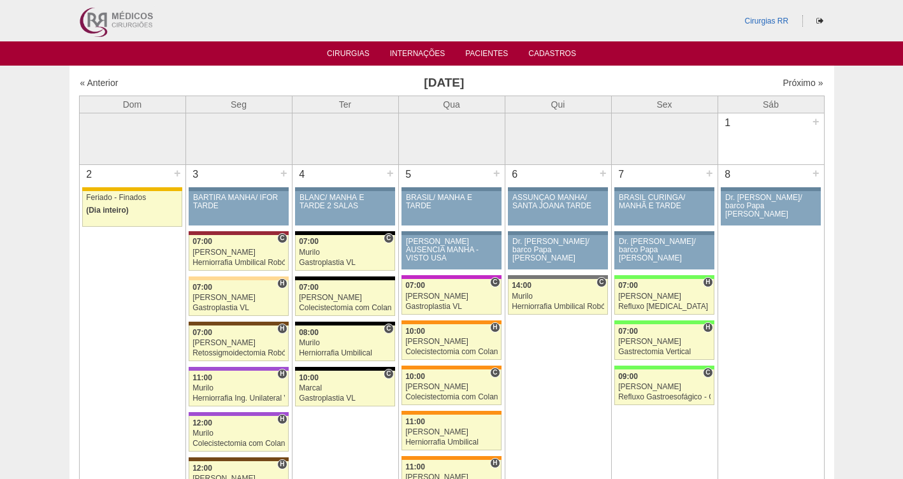
click at [798, 110] on th "Sáb" at bounding box center [770, 104] width 106 height 17
click at [789, 82] on link "Próximo »" at bounding box center [802, 83] width 40 height 10
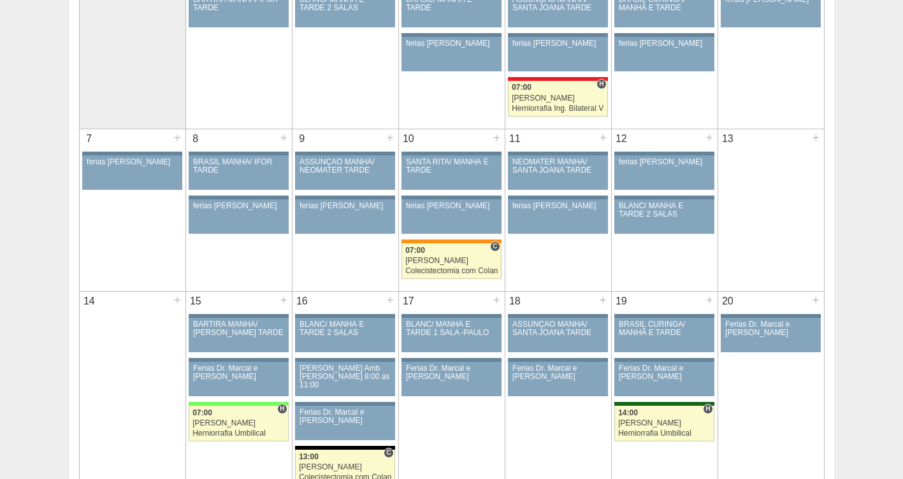
scroll to position [189, 0]
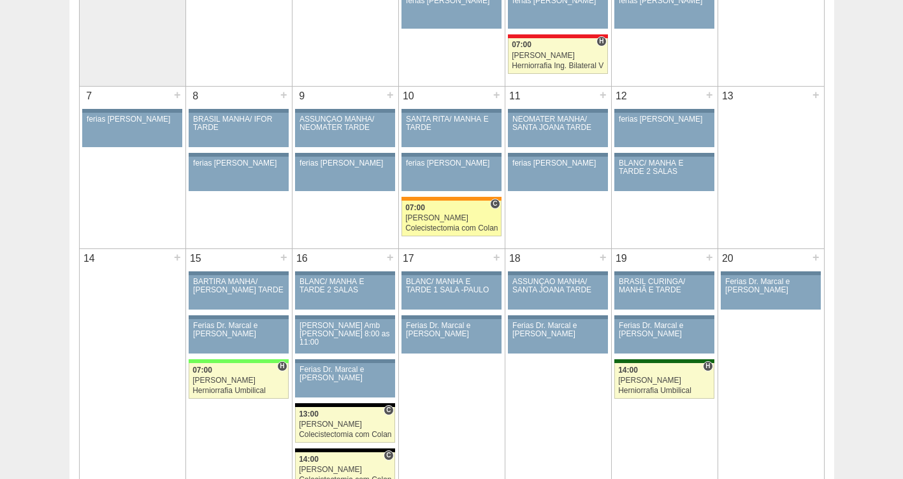
click at [434, 214] on div "[PERSON_NAME]" at bounding box center [451, 218] width 92 height 8
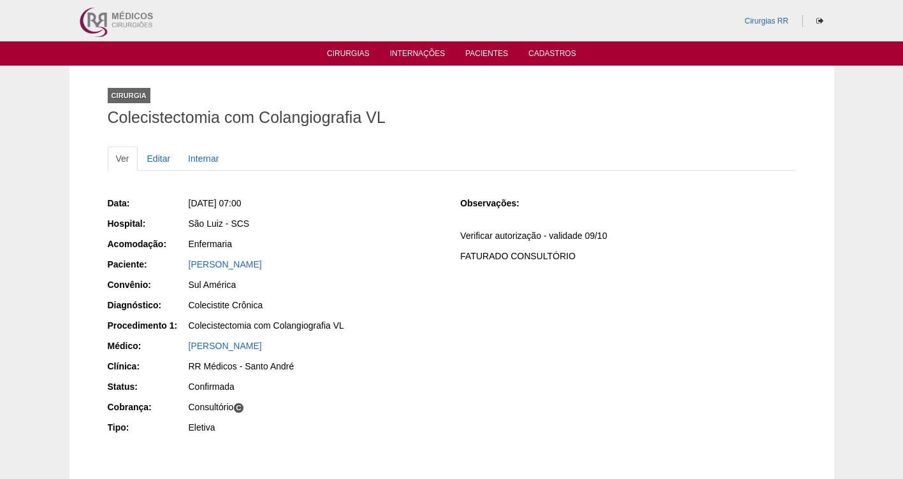
drag, startPoint x: 361, startPoint y: 213, endPoint x: 209, endPoint y: 200, distance: 152.2
click at [209, 200] on div "Data: [DATE] 07:00 Hospital: [GEOGRAPHIC_DATA] Acomodação: Enfermaria Paciente:…" at bounding box center [275, 316] width 335 height 249
copy div "[DATE] 07:00 Hospital: [GEOGRAPHIC_DATA]"
drag, startPoint x: 567, startPoint y: 369, endPoint x: 523, endPoint y: 356, distance: 45.8
click at [565, 363] on div "Data: [DATE] 07:00 Hospital: [GEOGRAPHIC_DATA] Acomodação: Enfermaria Paciente:…" at bounding box center [452, 316] width 688 height 249
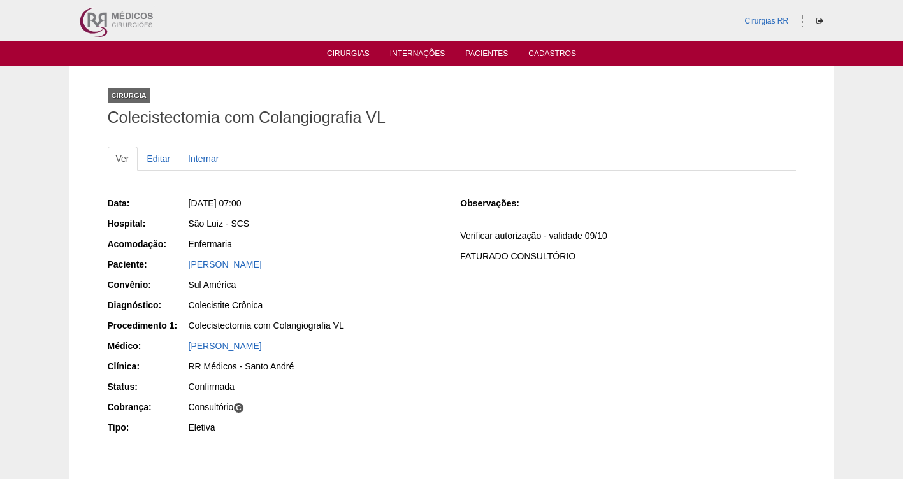
drag, startPoint x: 210, startPoint y: 201, endPoint x: 297, endPoint y: 209, distance: 87.0
click at [297, 209] on div "[DATE] 07:00" at bounding box center [316, 203] width 254 height 13
copy span "[DATE] 07:00"
